Goal: Navigation & Orientation: Find specific page/section

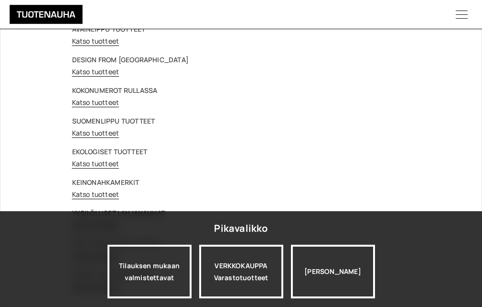
scroll to position [96, 0]
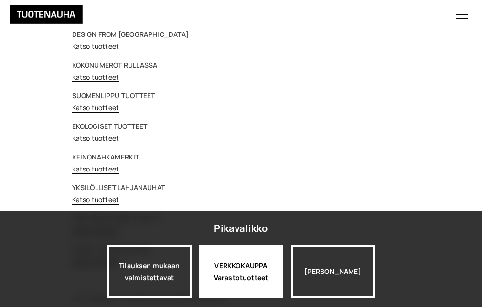
click at [264, 271] on div "VERKKOKAUPPA Varastotuotteet" at bounding box center [241, 271] width 84 height 54
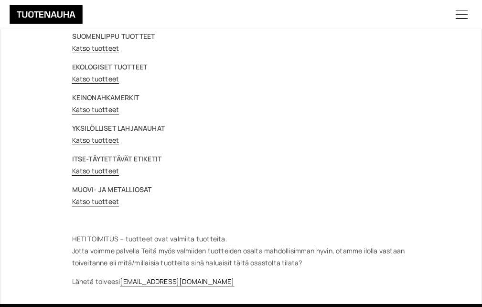
scroll to position [143, 0]
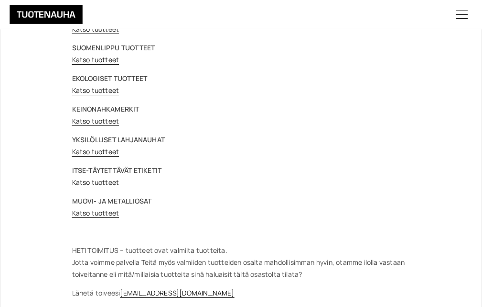
click at [99, 214] on link "Katso tuotteet" at bounding box center [95, 212] width 47 height 9
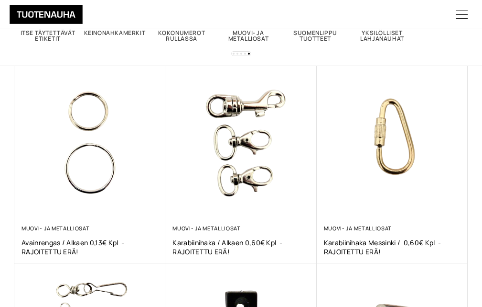
scroll to position [143, 0]
